Goal: Task Accomplishment & Management: Use online tool/utility

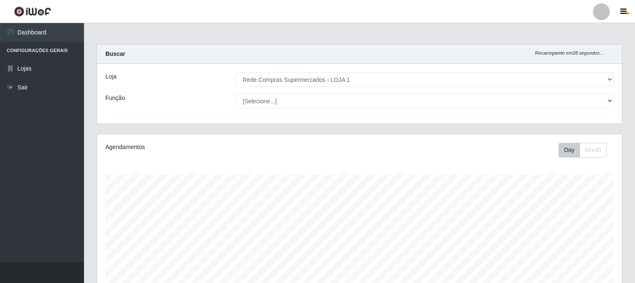
select select "158"
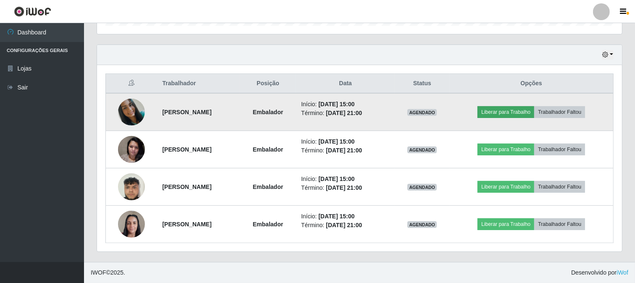
scroll to position [174, 525]
click at [499, 114] on button "Liberar para Trabalho" at bounding box center [505, 112] width 57 height 12
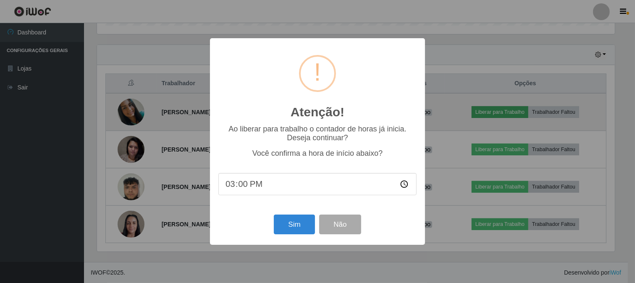
scroll to position [174, 519]
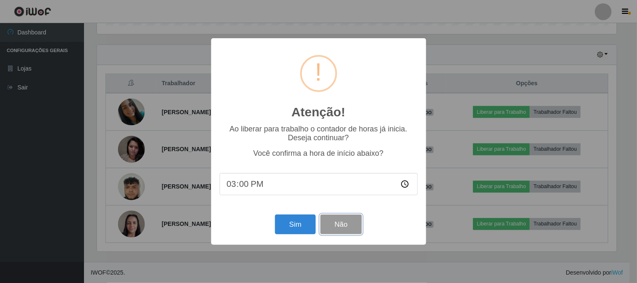
click at [350, 223] on button "Não" at bounding box center [341, 225] width 42 height 20
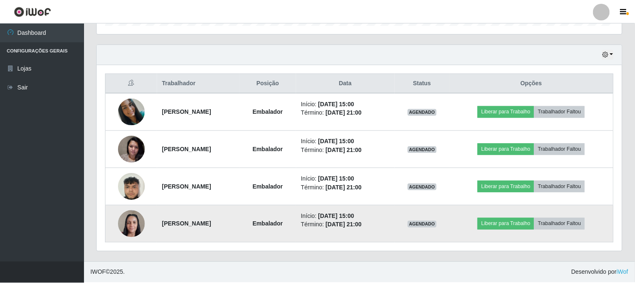
scroll to position [174, 525]
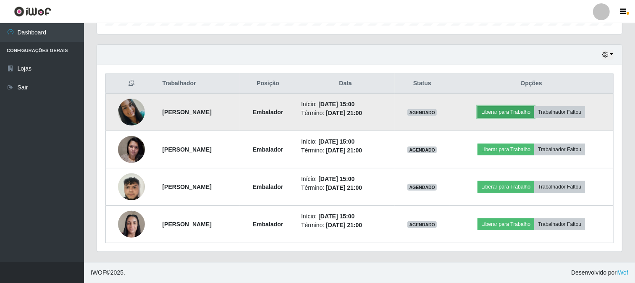
click at [522, 111] on button "Liberar para Trabalho" at bounding box center [505, 112] width 57 height 12
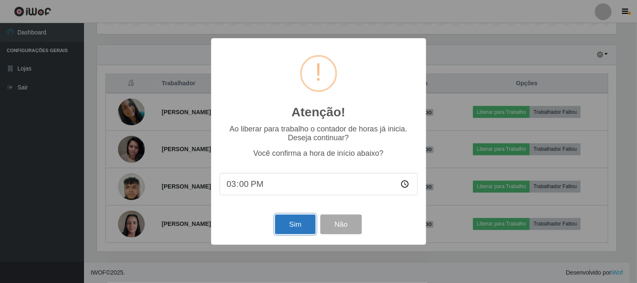
click at [296, 226] on button "Sim" at bounding box center [295, 225] width 41 height 20
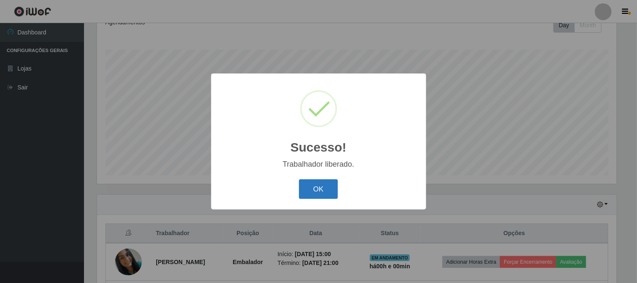
click at [316, 187] on button "OK" at bounding box center [318, 189] width 39 height 20
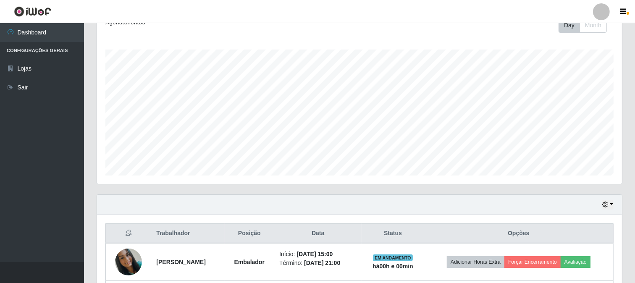
scroll to position [265, 0]
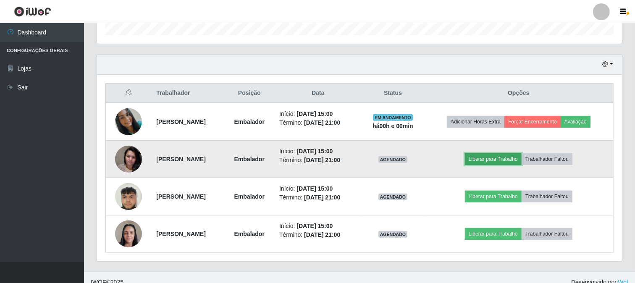
click at [495, 157] on button "Liberar para Trabalho" at bounding box center [493, 159] width 57 height 12
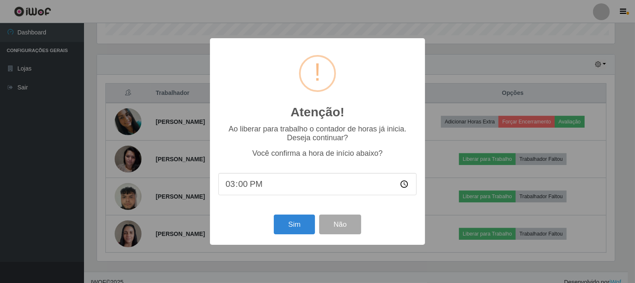
scroll to position [174, 519]
click at [294, 226] on button "Sim" at bounding box center [295, 225] width 41 height 20
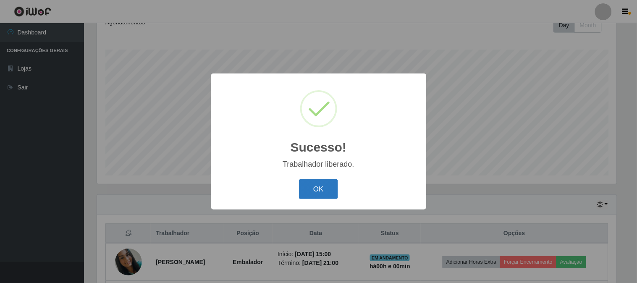
click at [325, 189] on button "OK" at bounding box center [318, 189] width 39 height 20
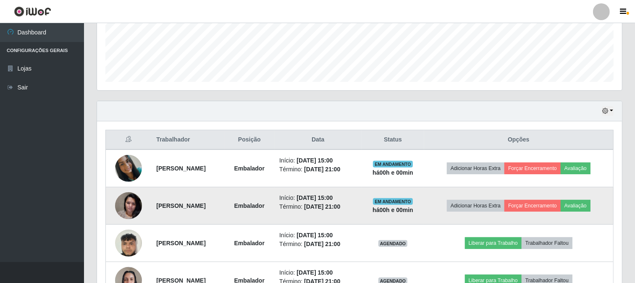
scroll to position [265, 0]
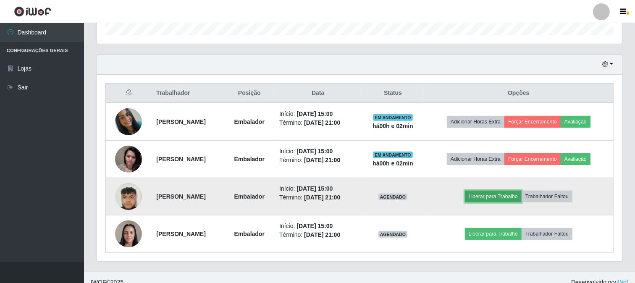
click at [514, 196] on button "Liberar para Trabalho" at bounding box center [493, 197] width 57 height 12
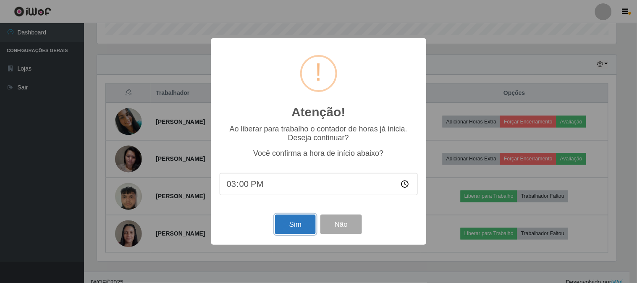
drag, startPoint x: 296, startPoint y: 220, endPoint x: 299, endPoint y: 225, distance: 5.1
click at [296, 221] on button "Sim" at bounding box center [295, 225] width 41 height 20
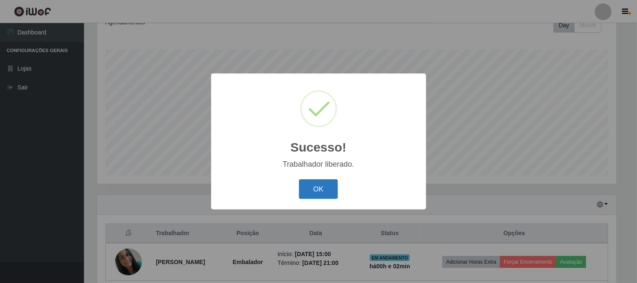
click at [328, 195] on button "OK" at bounding box center [318, 189] width 39 height 20
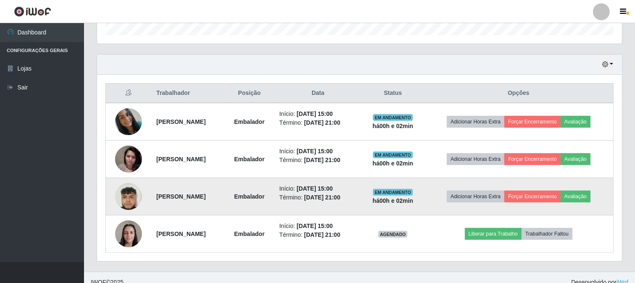
scroll to position [275, 0]
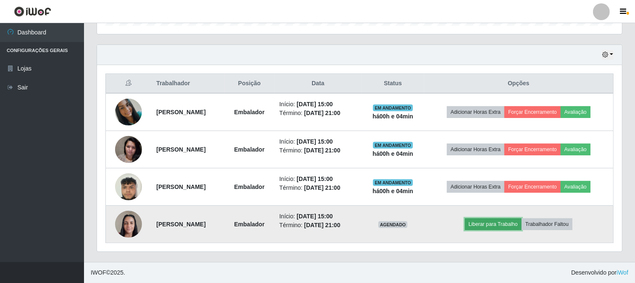
click at [514, 223] on button "Liberar para Trabalho" at bounding box center [493, 224] width 57 height 12
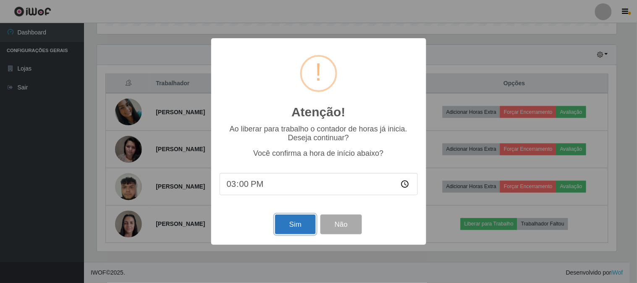
click at [306, 224] on button "Sim" at bounding box center [295, 225] width 41 height 20
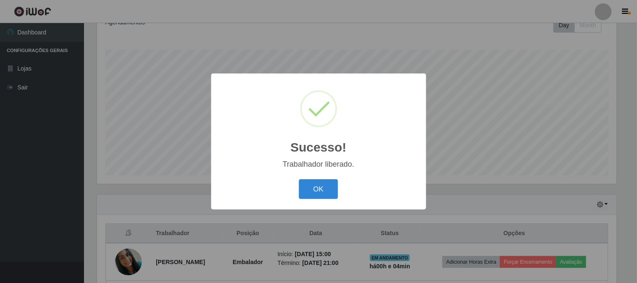
drag, startPoint x: 336, startPoint y: 181, endPoint x: 322, endPoint y: 200, distance: 24.4
click at [336, 183] on button "OK" at bounding box center [318, 189] width 39 height 20
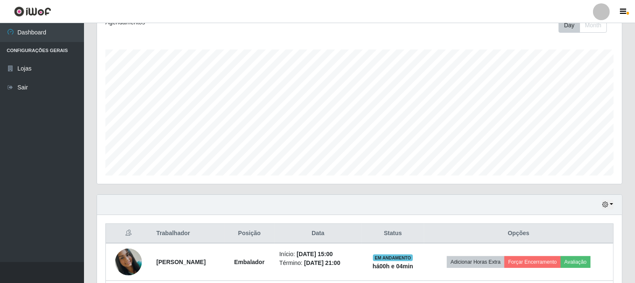
scroll to position [171, 0]
